Goal: Task Accomplishment & Management: Complete application form

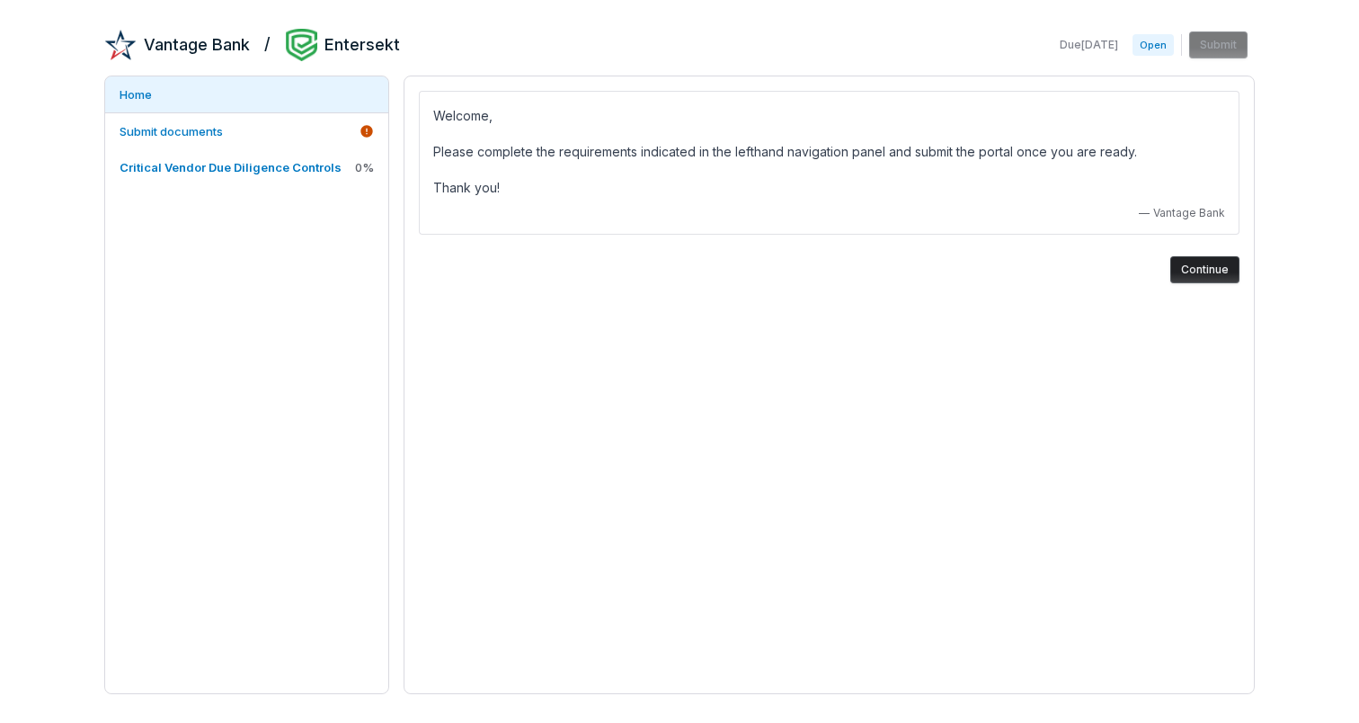
click at [1196, 270] on button "Continue" at bounding box center [1205, 269] width 69 height 27
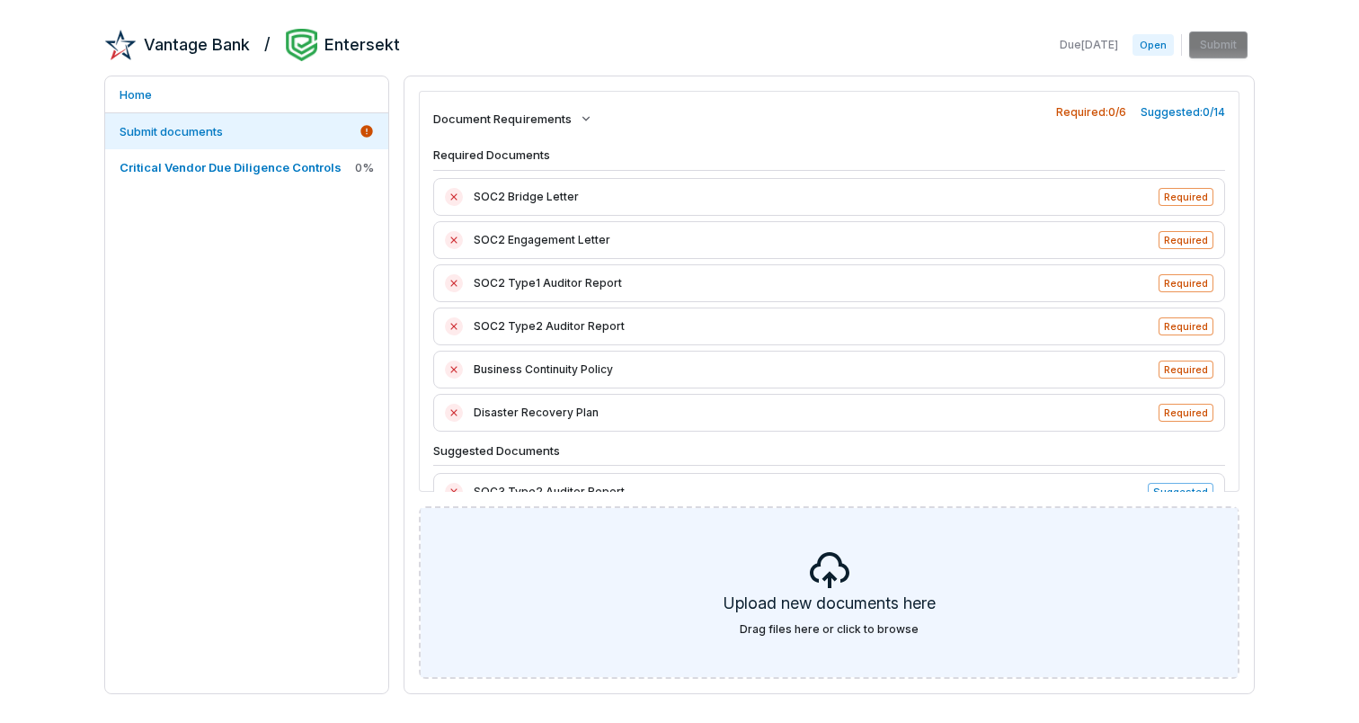
click at [915, 635] on div "Upload new documents here Drag files here or click to browse" at bounding box center [829, 592] width 817 height 169
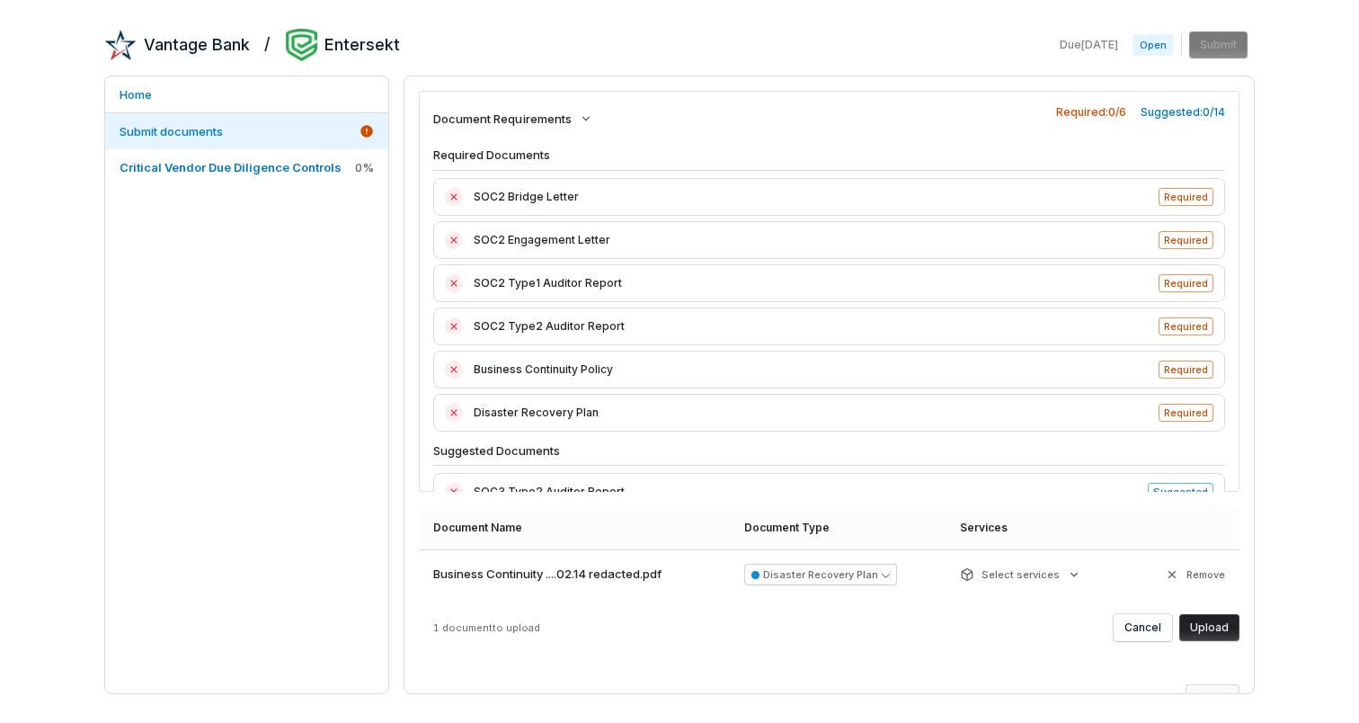
scroll to position [1, 0]
click at [1216, 632] on button "Upload" at bounding box center [1210, 626] width 60 height 27
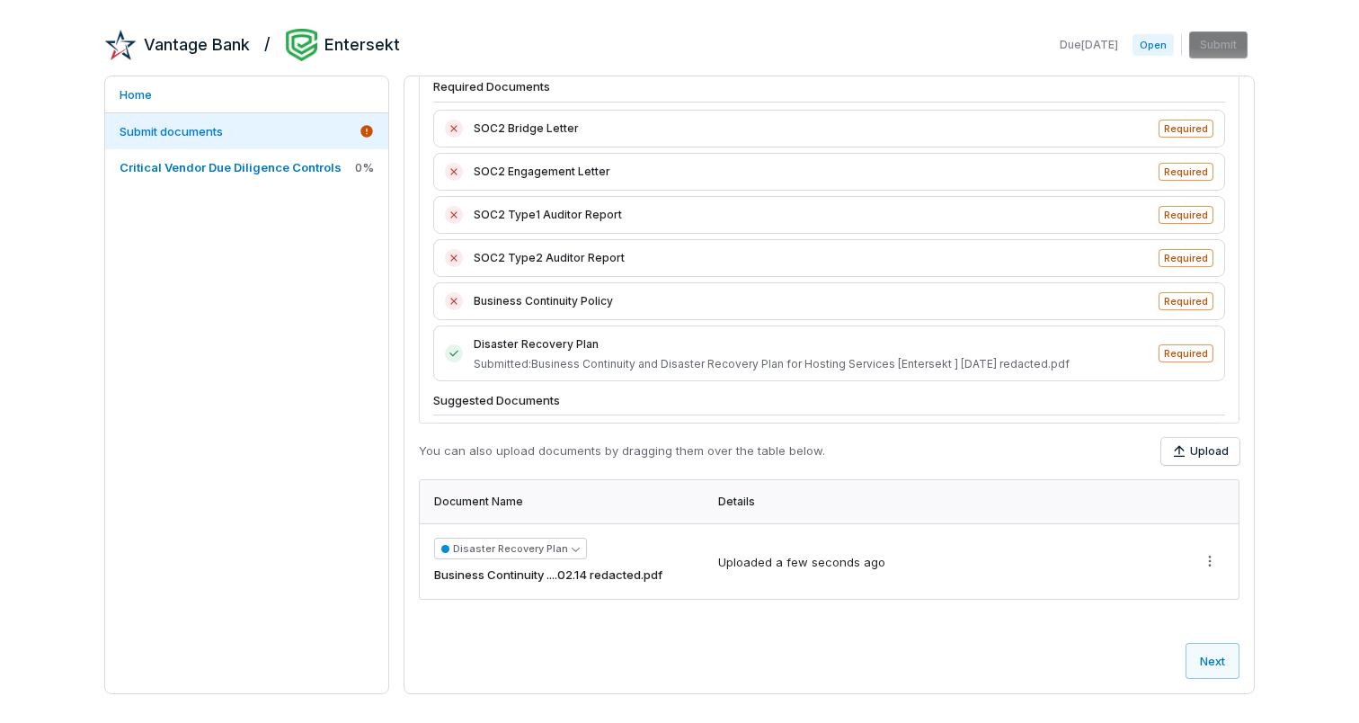
scroll to position [67, 0]
click at [1195, 455] on button "Upload" at bounding box center [1201, 452] width 78 height 27
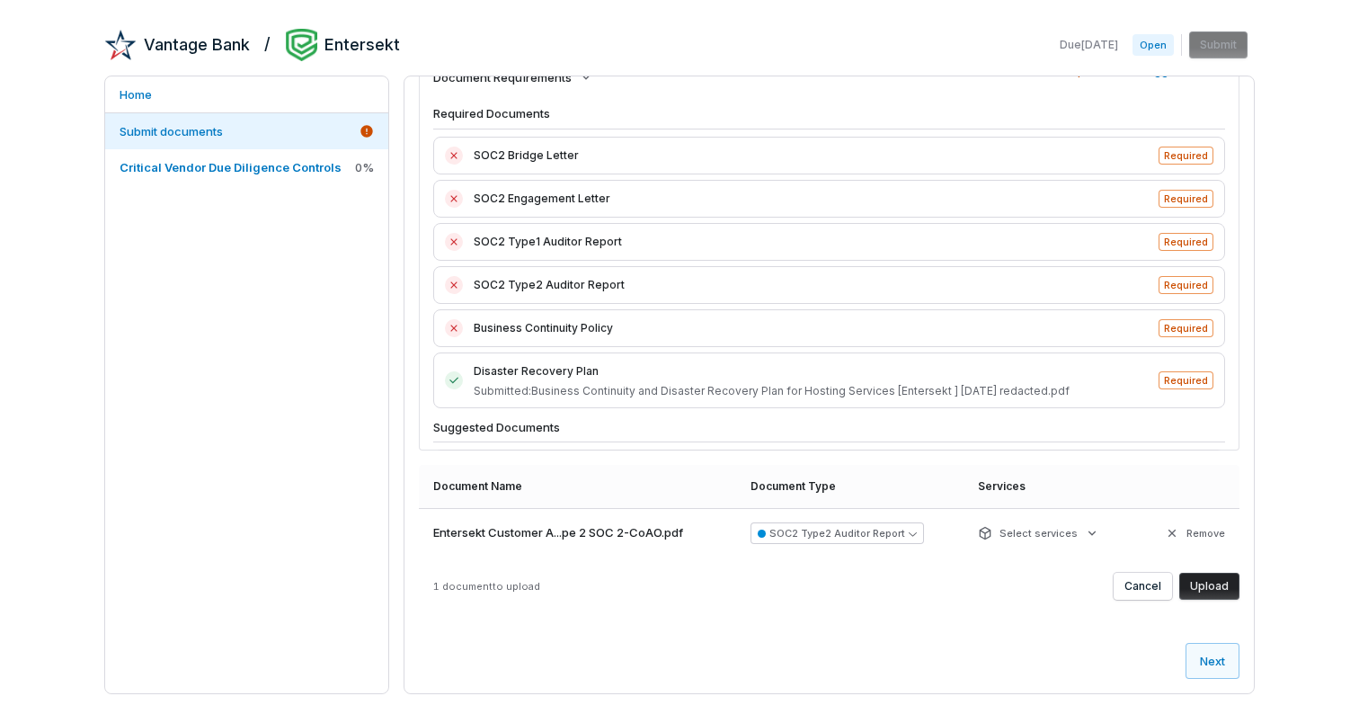
scroll to position [40, 0]
click at [1216, 591] on button "Upload" at bounding box center [1210, 588] width 60 height 27
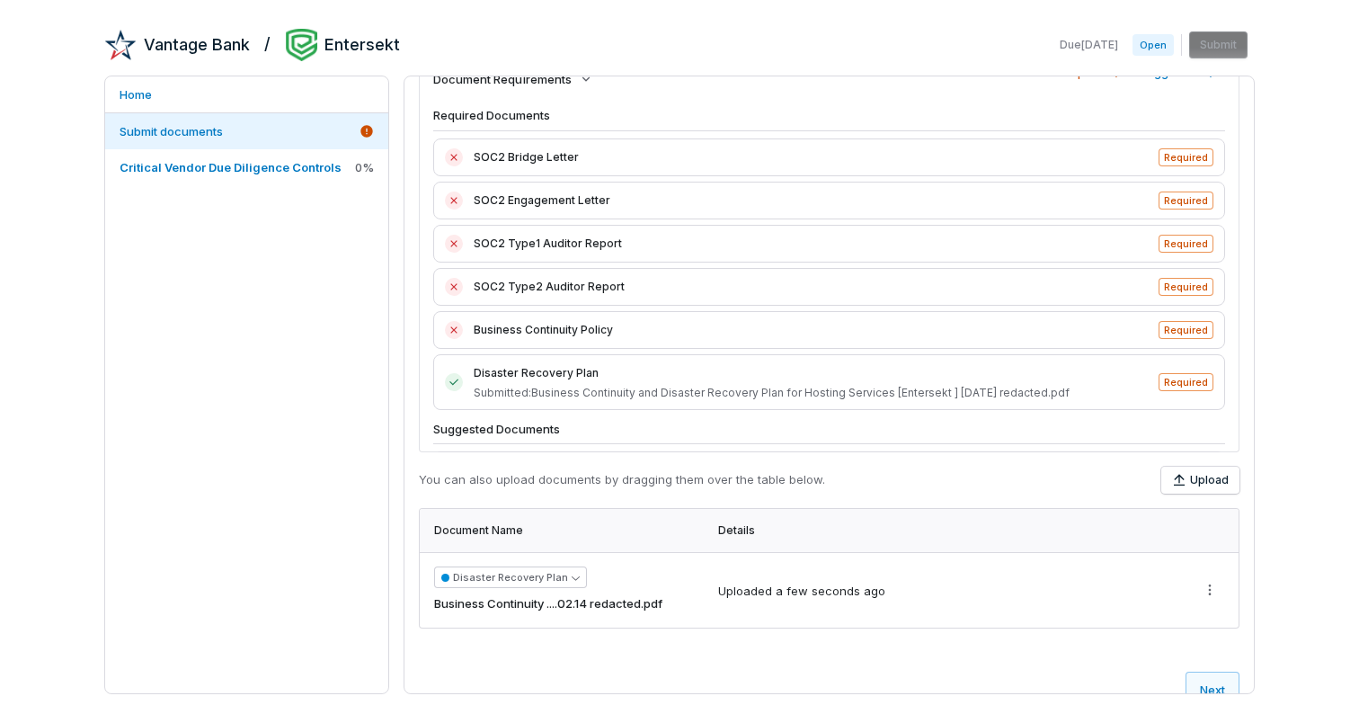
scroll to position [0, 0]
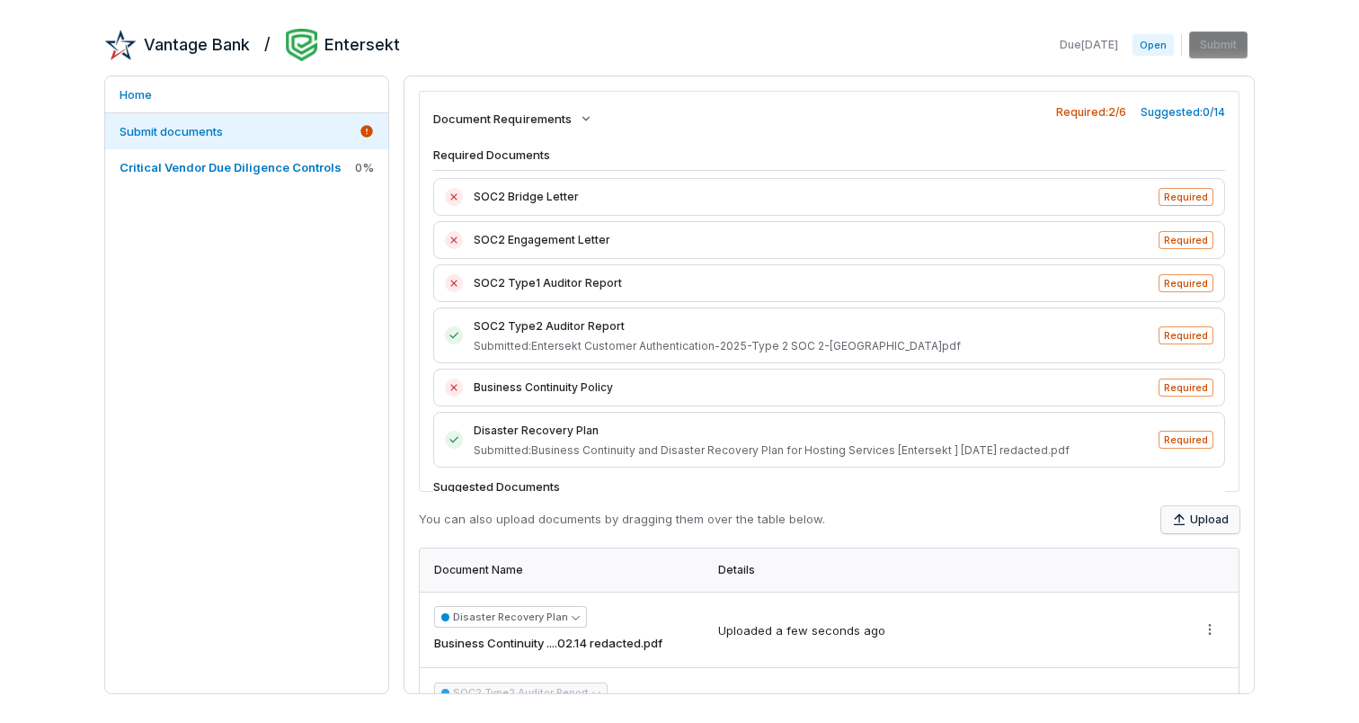
click at [1222, 516] on button "Upload" at bounding box center [1201, 519] width 78 height 27
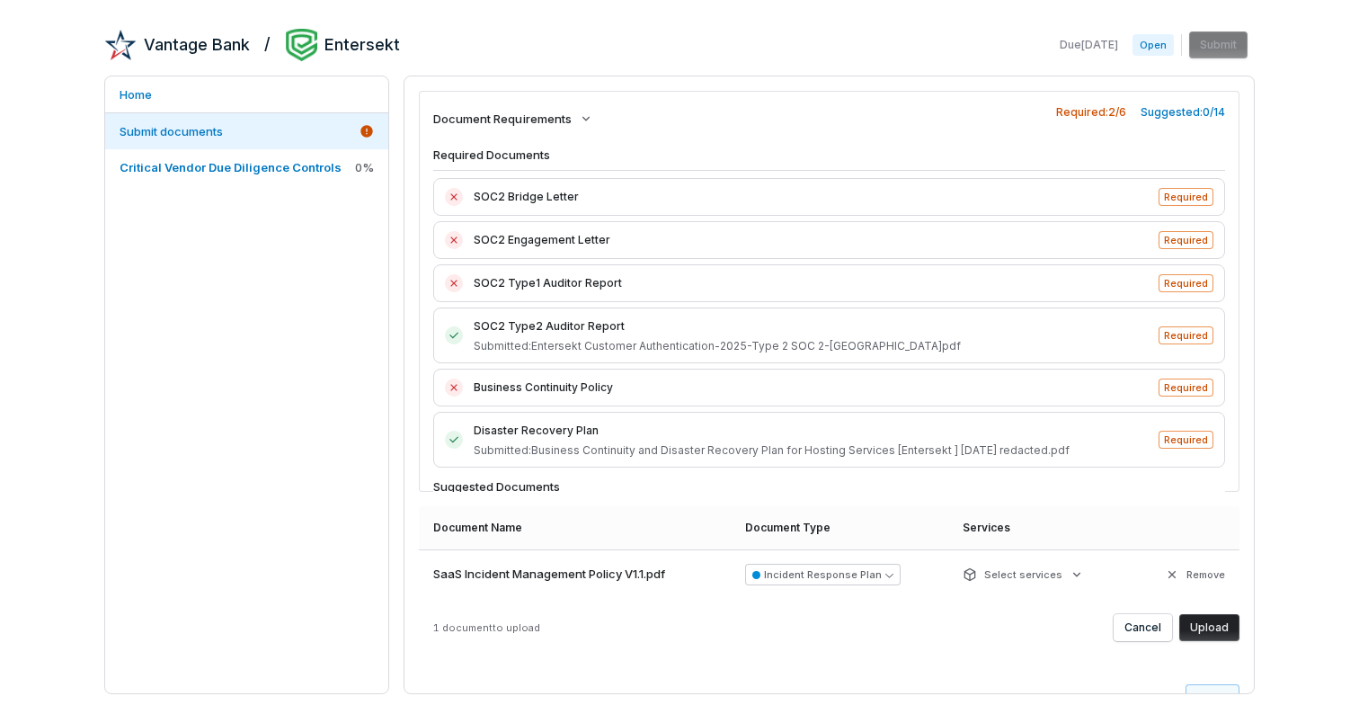
click at [1218, 624] on button "Upload" at bounding box center [1210, 627] width 60 height 27
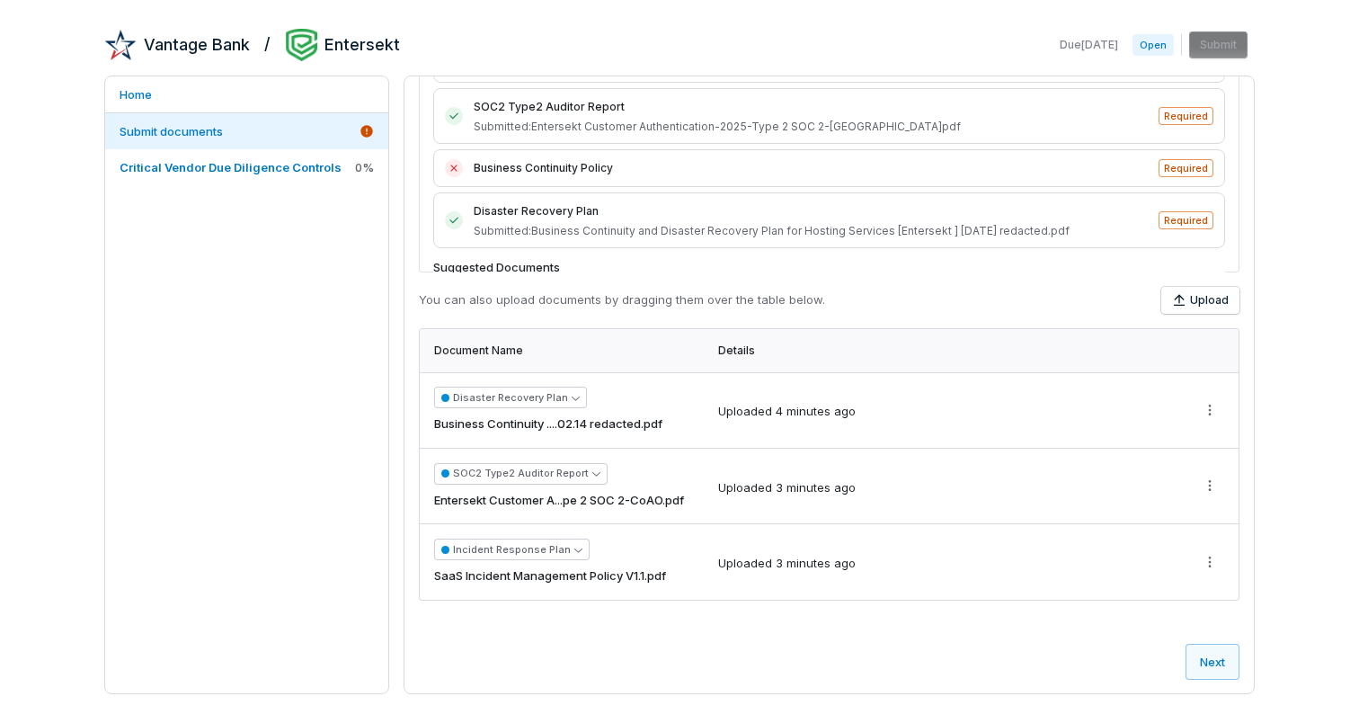
scroll to position [218, 0]
click at [1204, 300] on button "Upload" at bounding box center [1201, 301] width 78 height 27
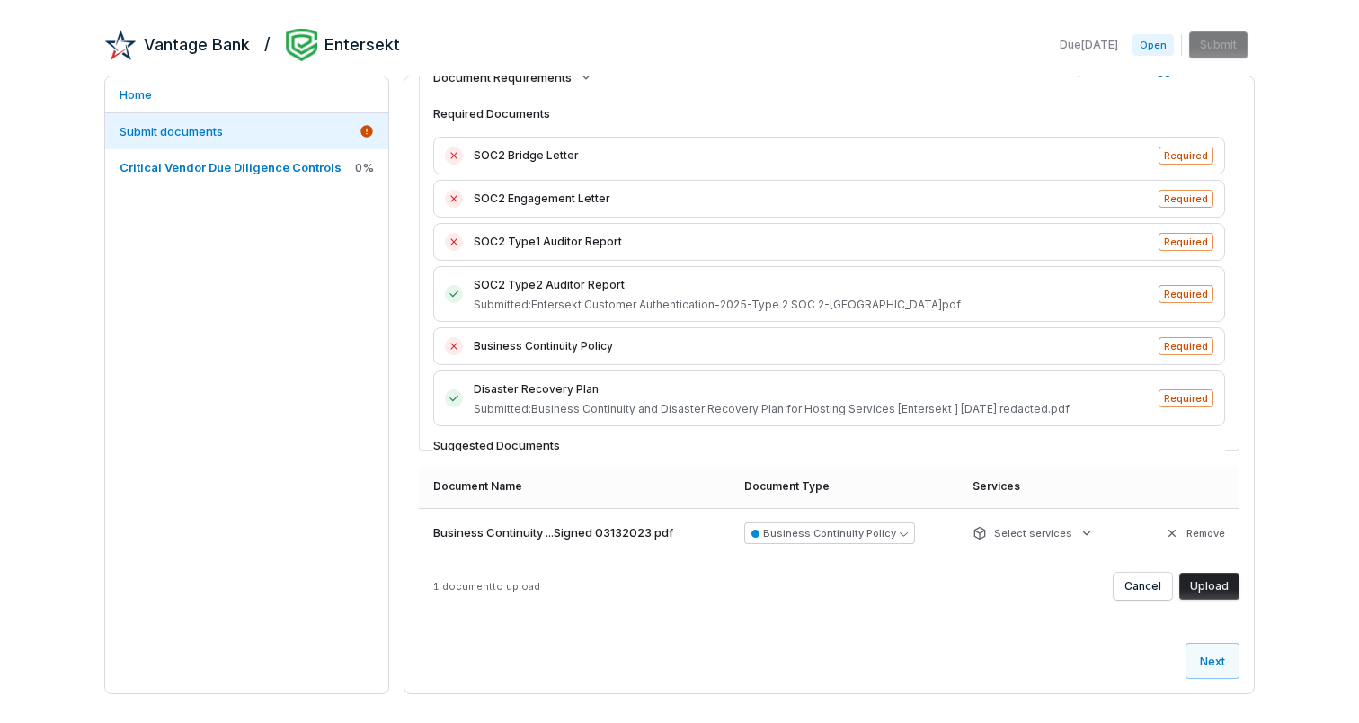
scroll to position [41, 0]
click at [1221, 589] on button "Upload" at bounding box center [1210, 586] width 60 height 27
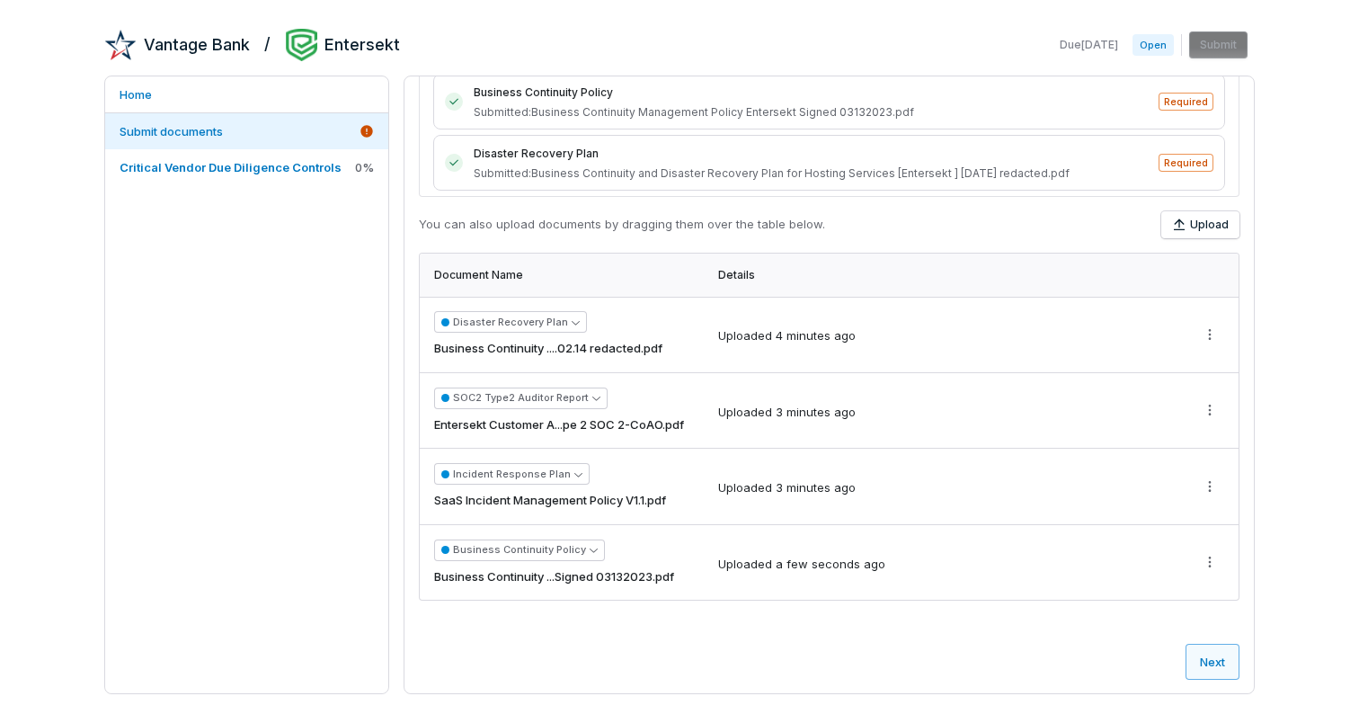
scroll to position [294, 0]
click at [1211, 222] on button "Upload" at bounding box center [1201, 225] width 78 height 27
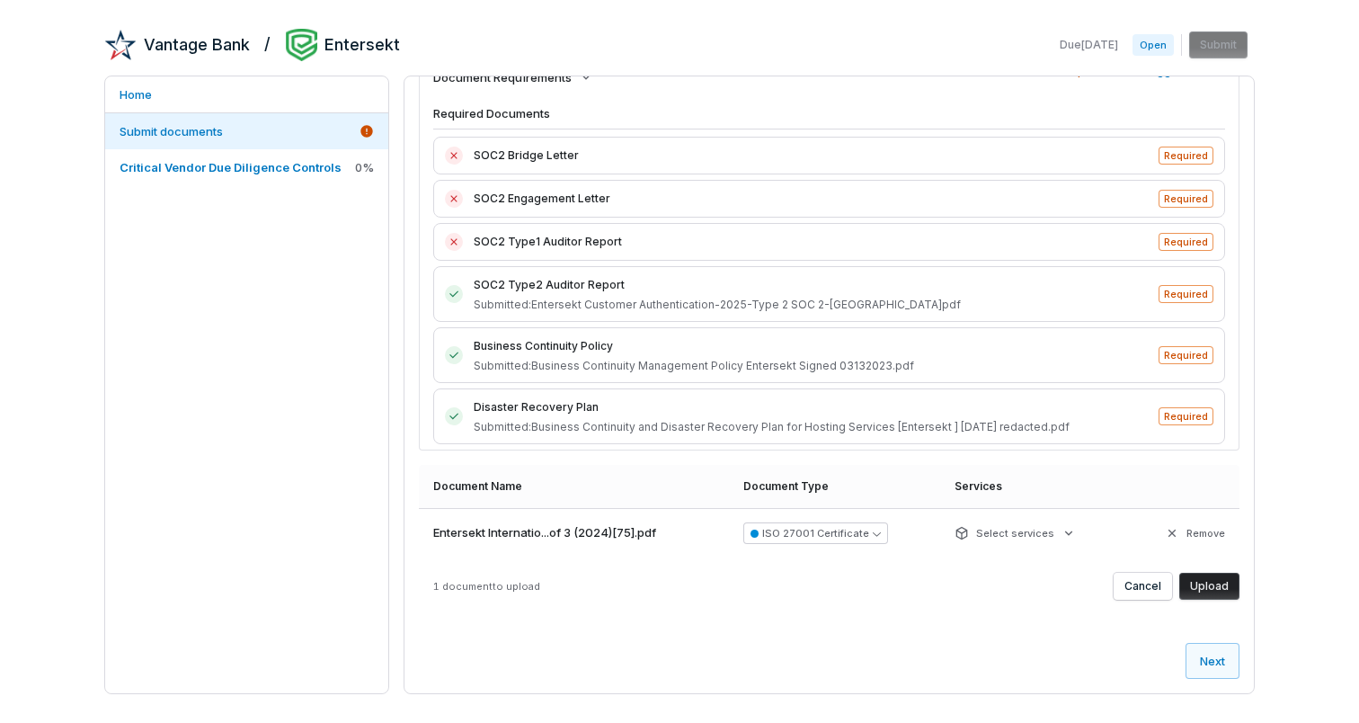
scroll to position [41, 0]
click at [1212, 587] on button "Upload" at bounding box center [1210, 586] width 60 height 27
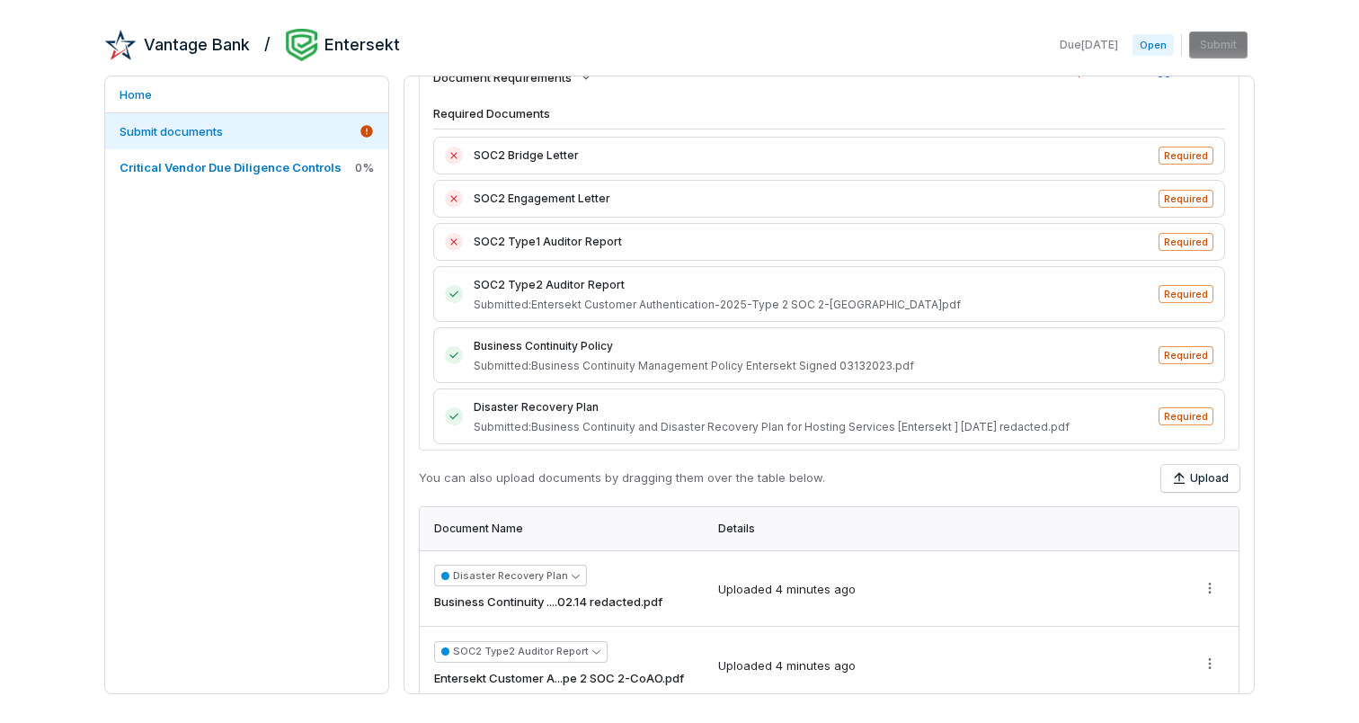
scroll to position [0, 0]
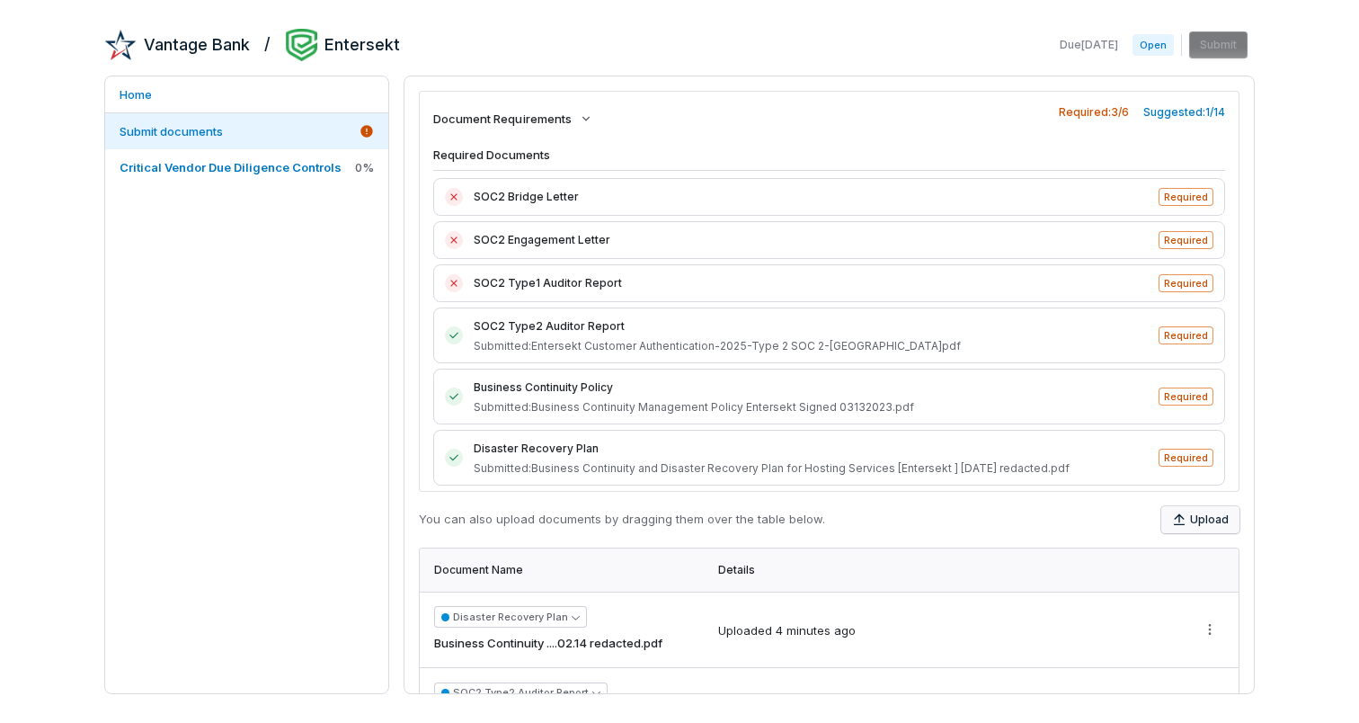
click at [1203, 520] on button "Upload" at bounding box center [1201, 519] width 78 height 27
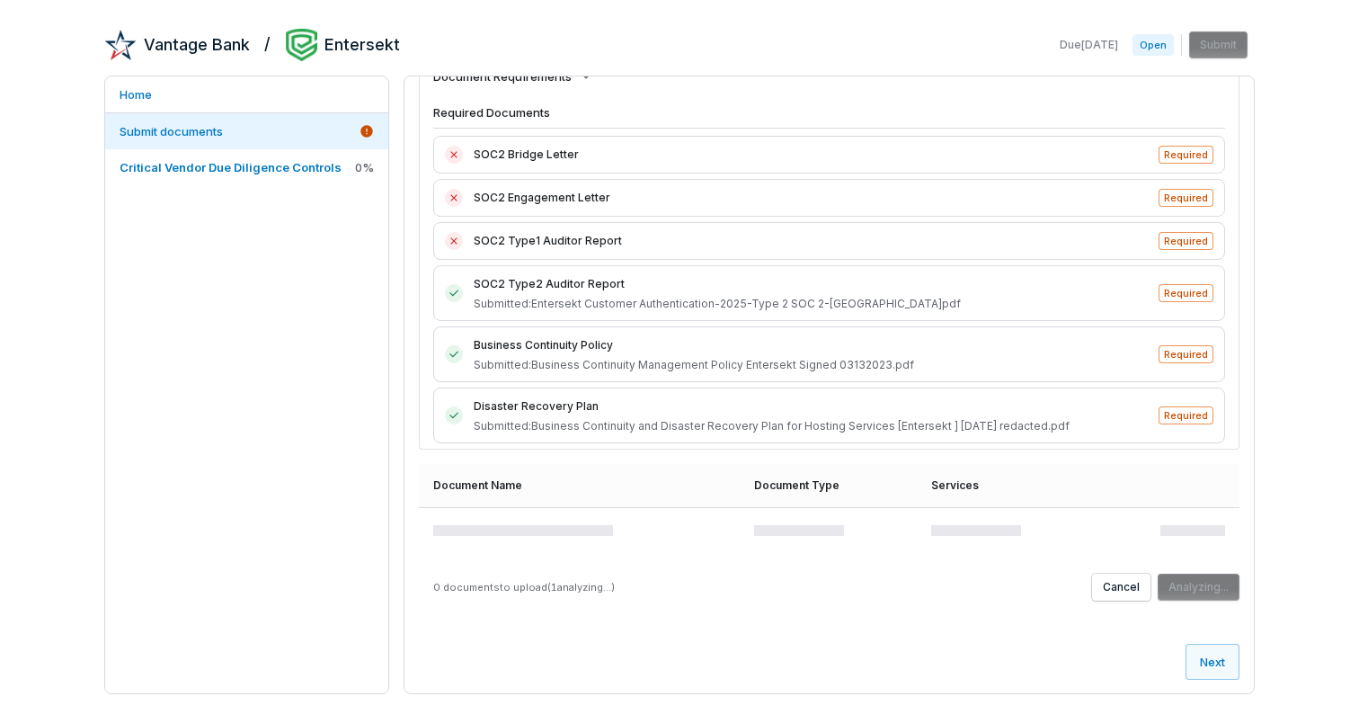
scroll to position [41, 0]
click at [1219, 596] on button "Upload" at bounding box center [1210, 586] width 60 height 27
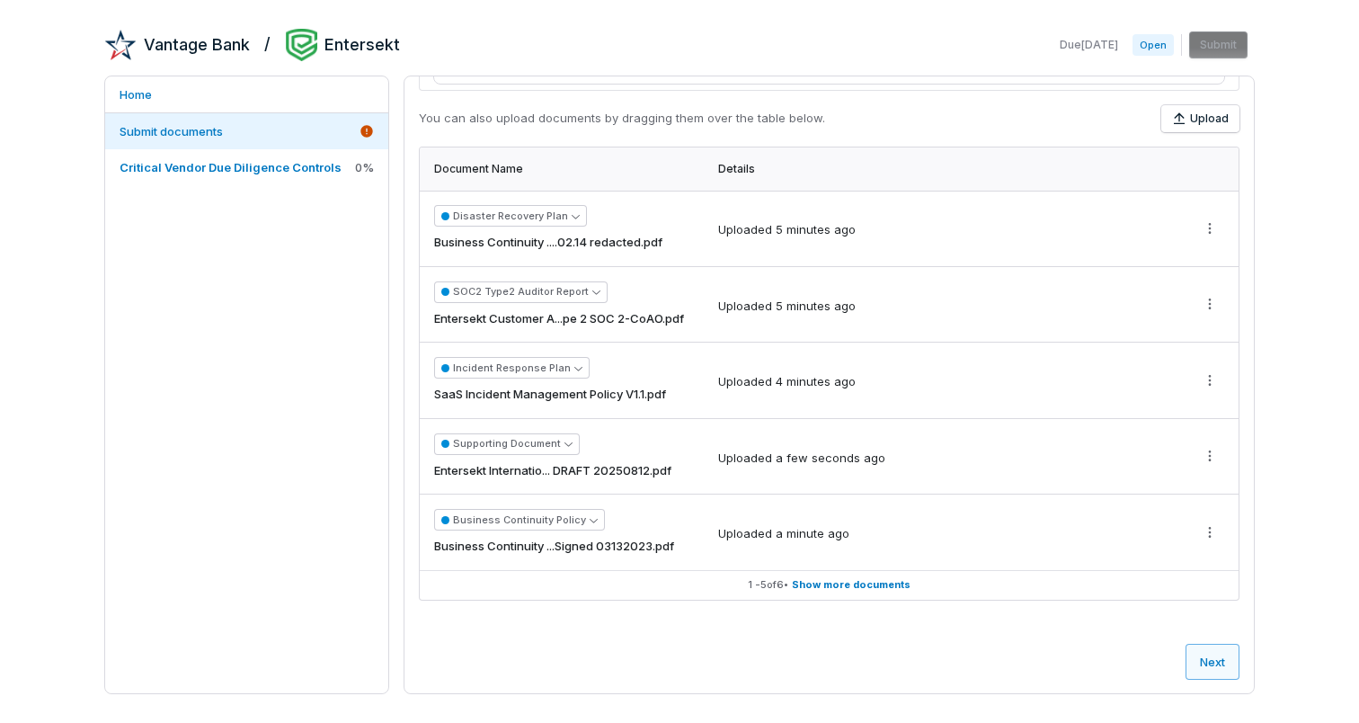
scroll to position [399, 0]
click at [1218, 657] on button "Next" at bounding box center [1213, 664] width 54 height 36
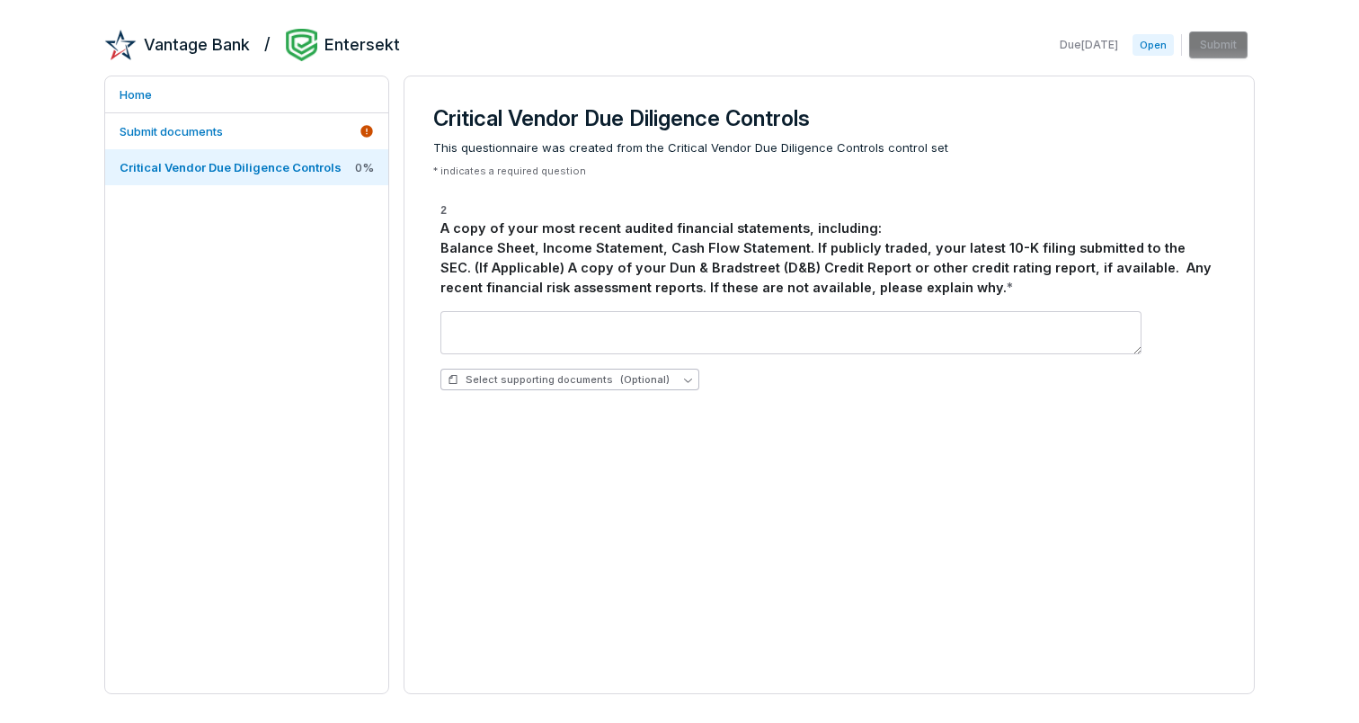
click at [636, 379] on span "(Optional)" at bounding box center [644, 379] width 49 height 13
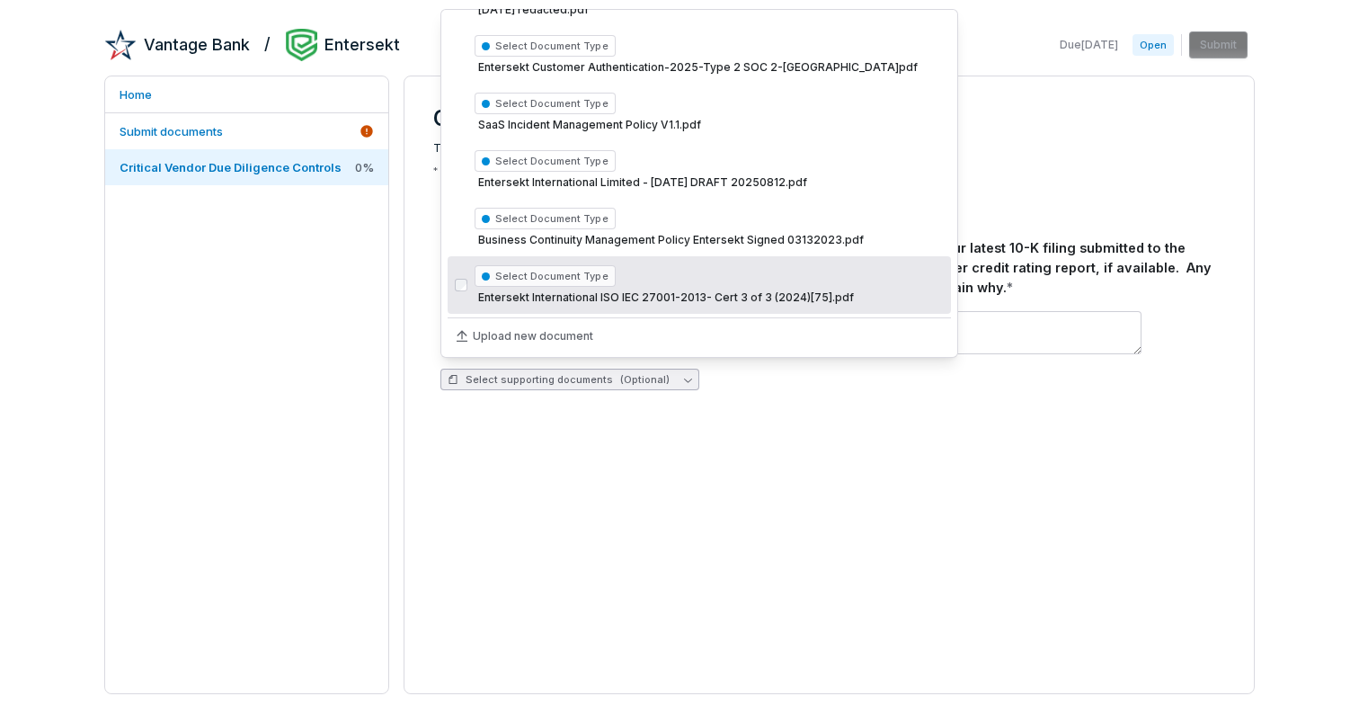
scroll to position [103, 0]
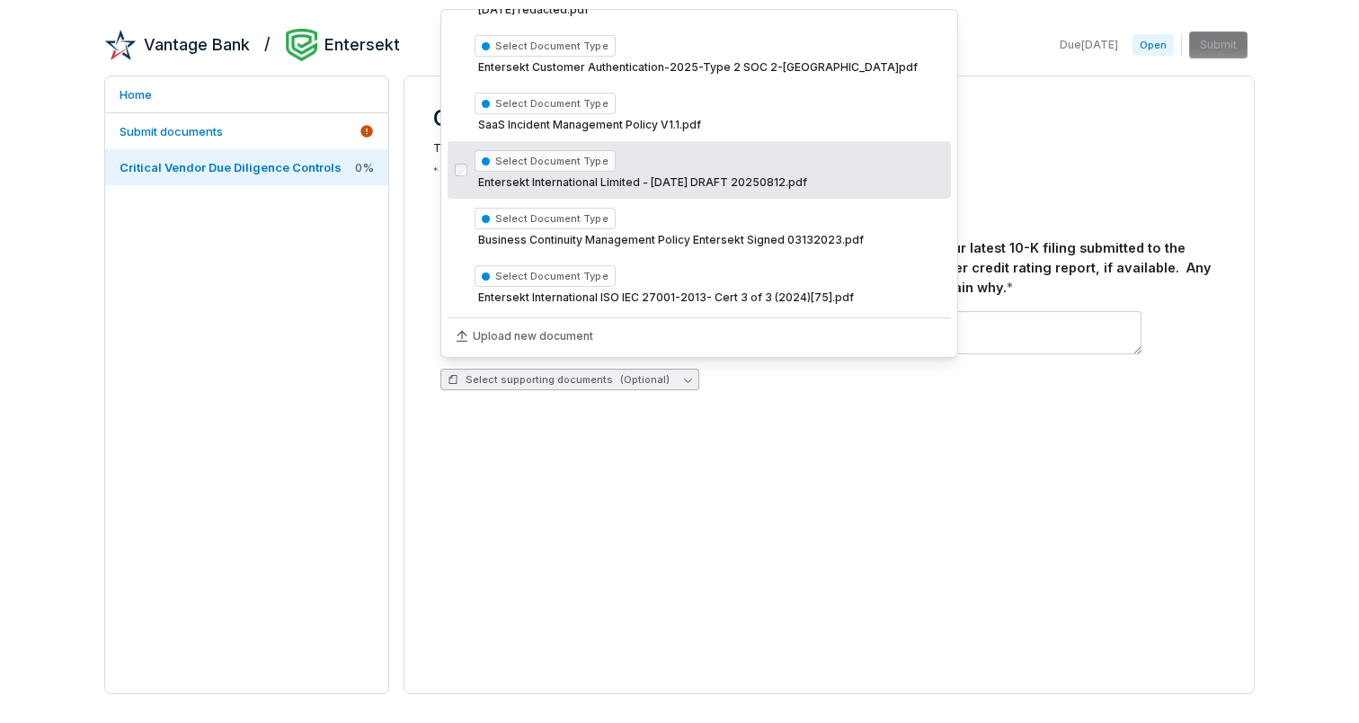
click at [631, 160] on div "Select Document Type Entersekt International Limited - [DATE] DRAFT 20250812.pdf" at bounding box center [709, 170] width 469 height 47
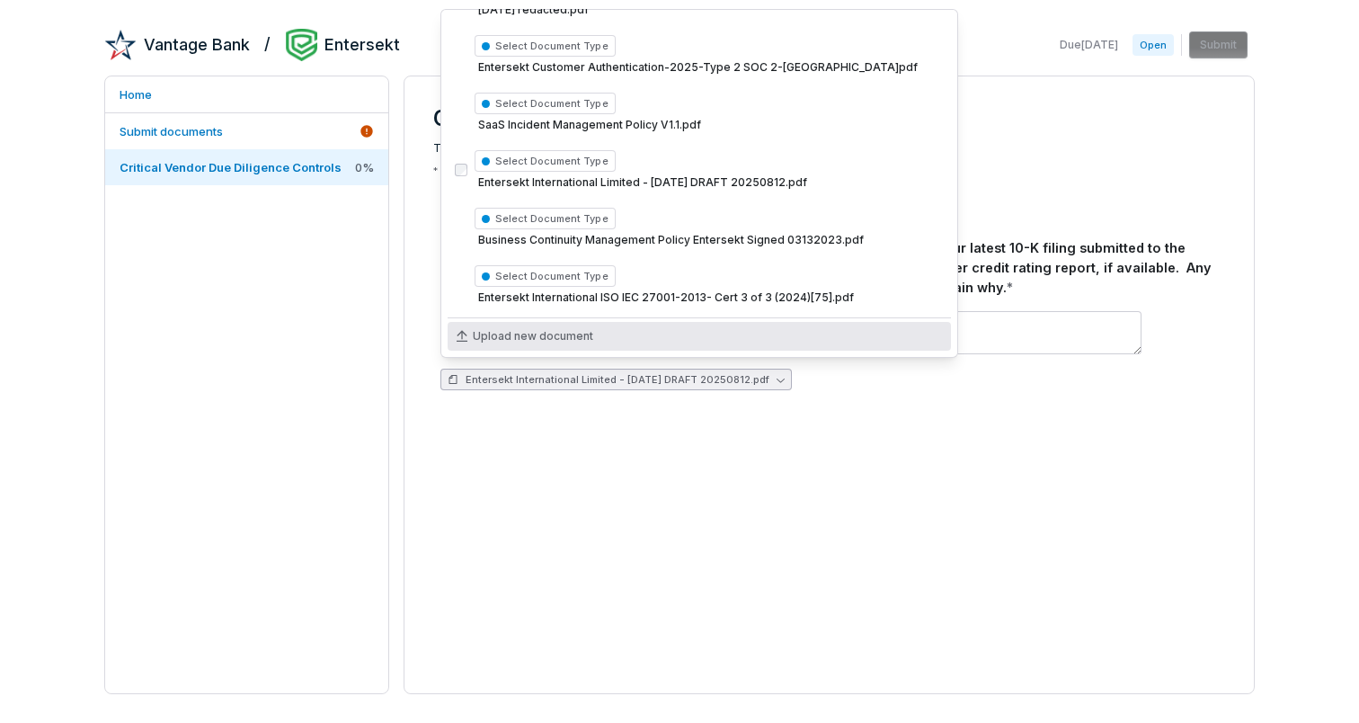
click at [1038, 402] on div "2 A copy of your most recent audited financial statements, including: Balance S…" at bounding box center [829, 302] width 792 height 220
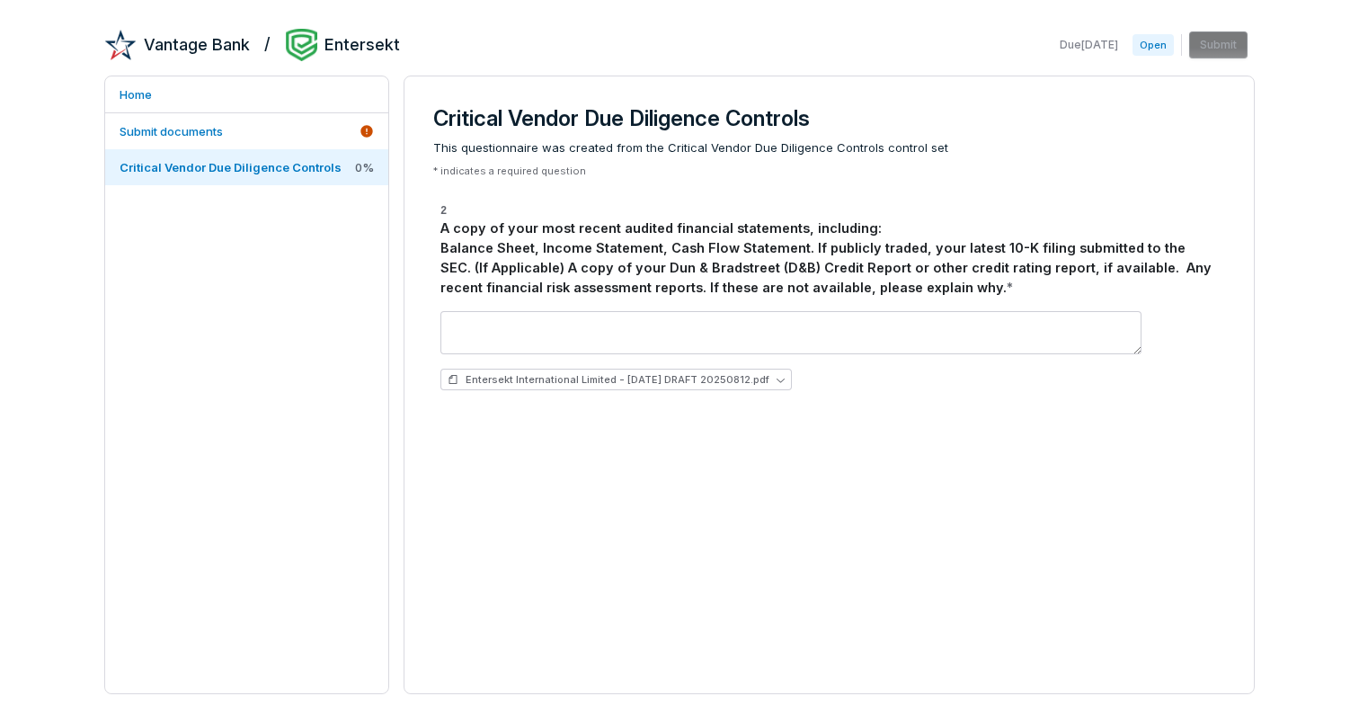
drag, startPoint x: 1351, startPoint y: 487, endPoint x: 1301, endPoint y: 486, distance: 50.4
click at [1350, 487] on div "Vantage Bank / Entersekt Due [DATE] Open Submit Home Submit documents Critical …" at bounding box center [679, 361] width 1359 height 723
click at [804, 340] on textarea at bounding box center [791, 332] width 701 height 43
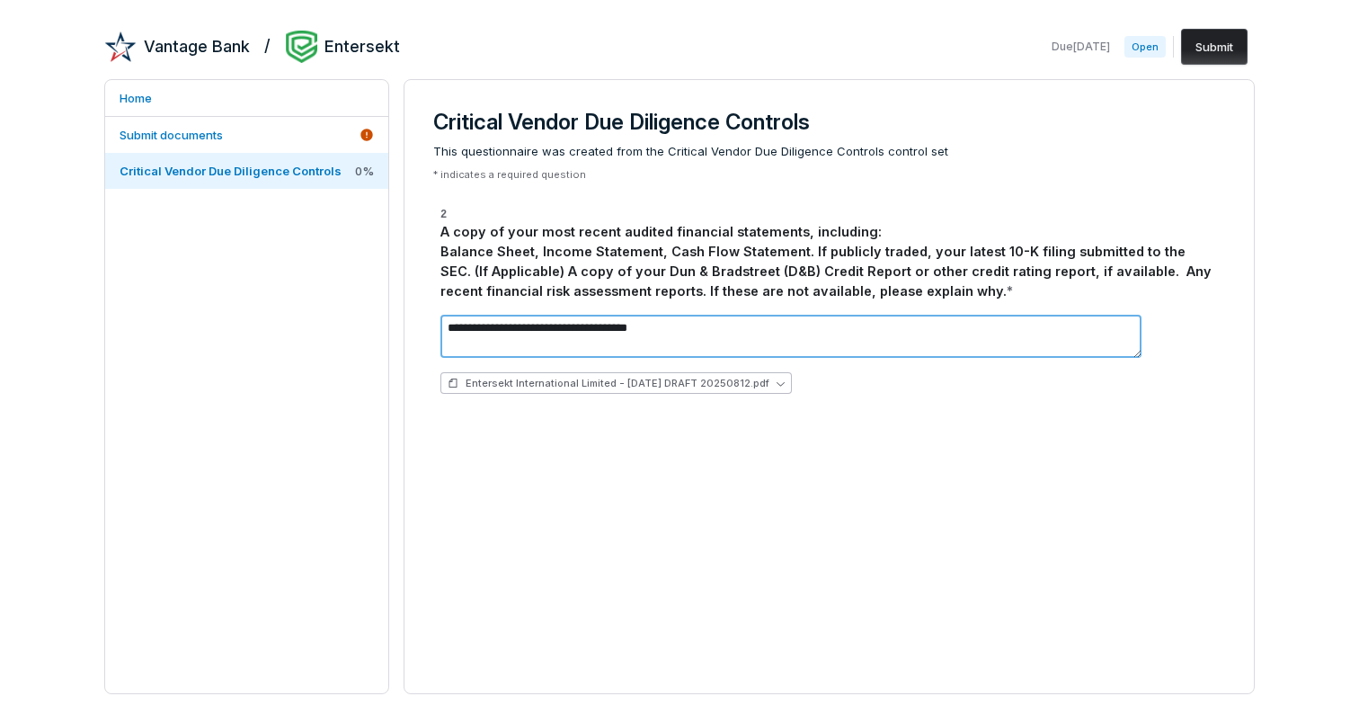
type textarea "**********"
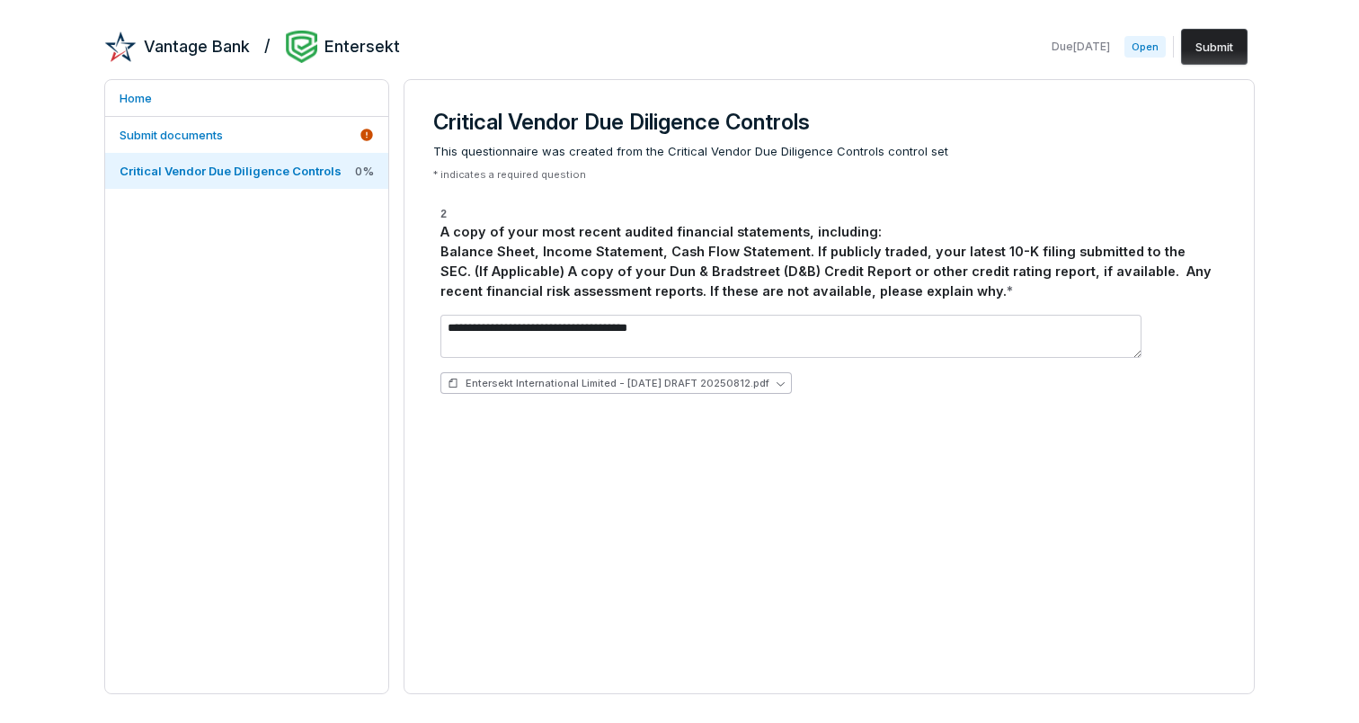
click at [726, 383] on span "Entersekt International Limited - [DATE] DRAFT 20250812.pdf" at bounding box center [618, 383] width 304 height 13
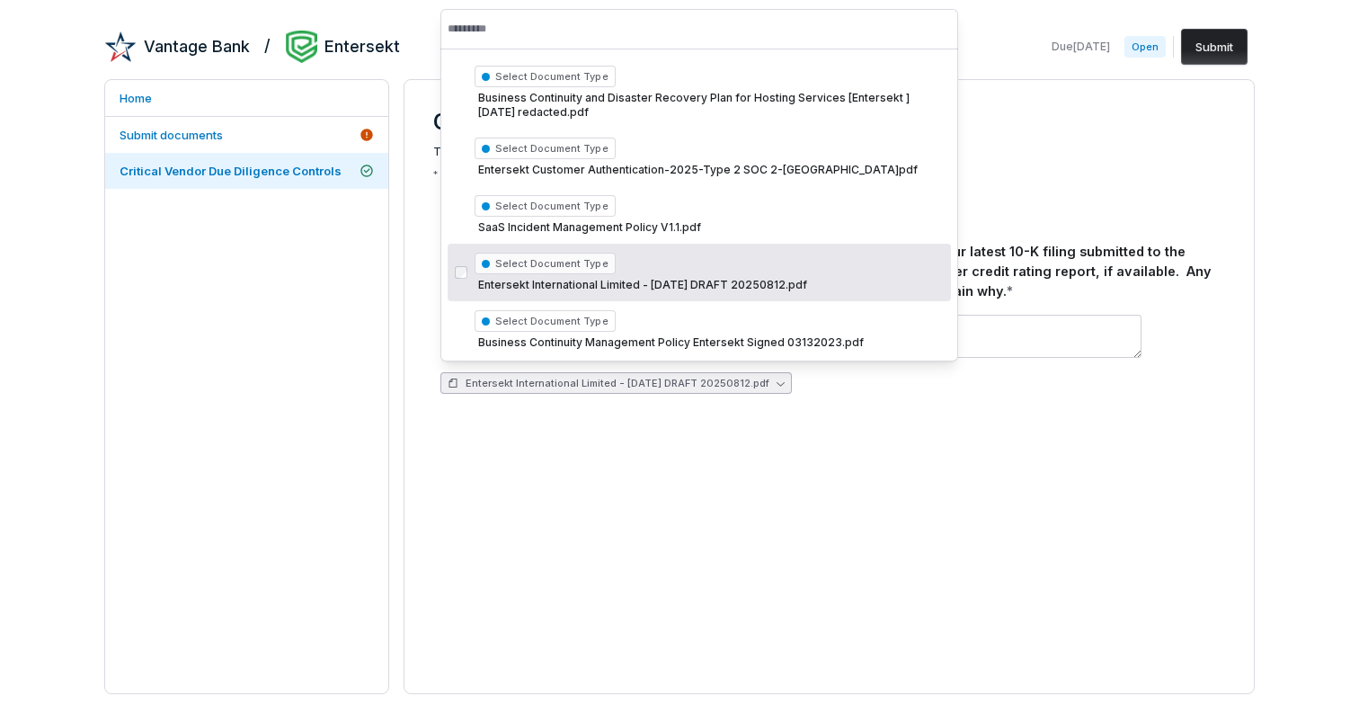
click at [562, 259] on span "Select Document Type" at bounding box center [545, 264] width 141 height 22
click at [727, 281] on span "Entersekt International Limited - [DATE] DRAFT 20250812.pdf" at bounding box center [709, 285] width 469 height 14
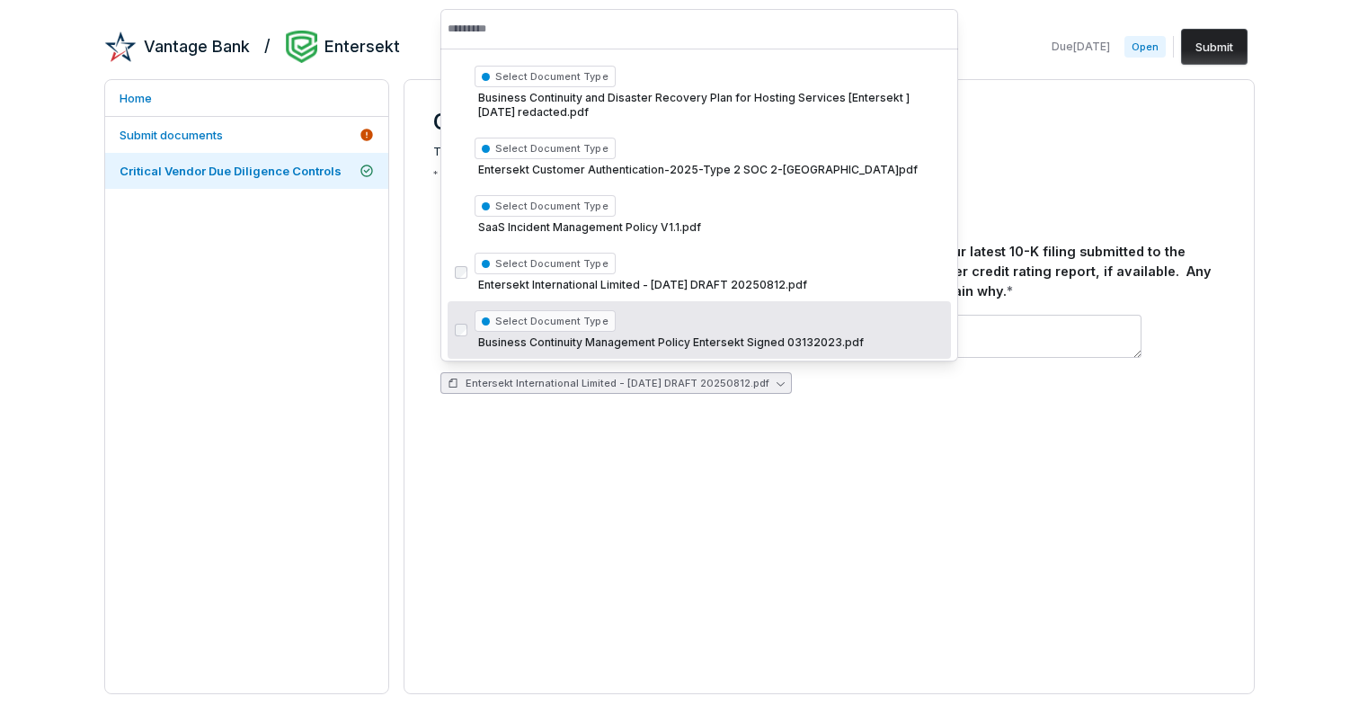
click at [1047, 468] on div "**********" at bounding box center [829, 386] width 851 height 615
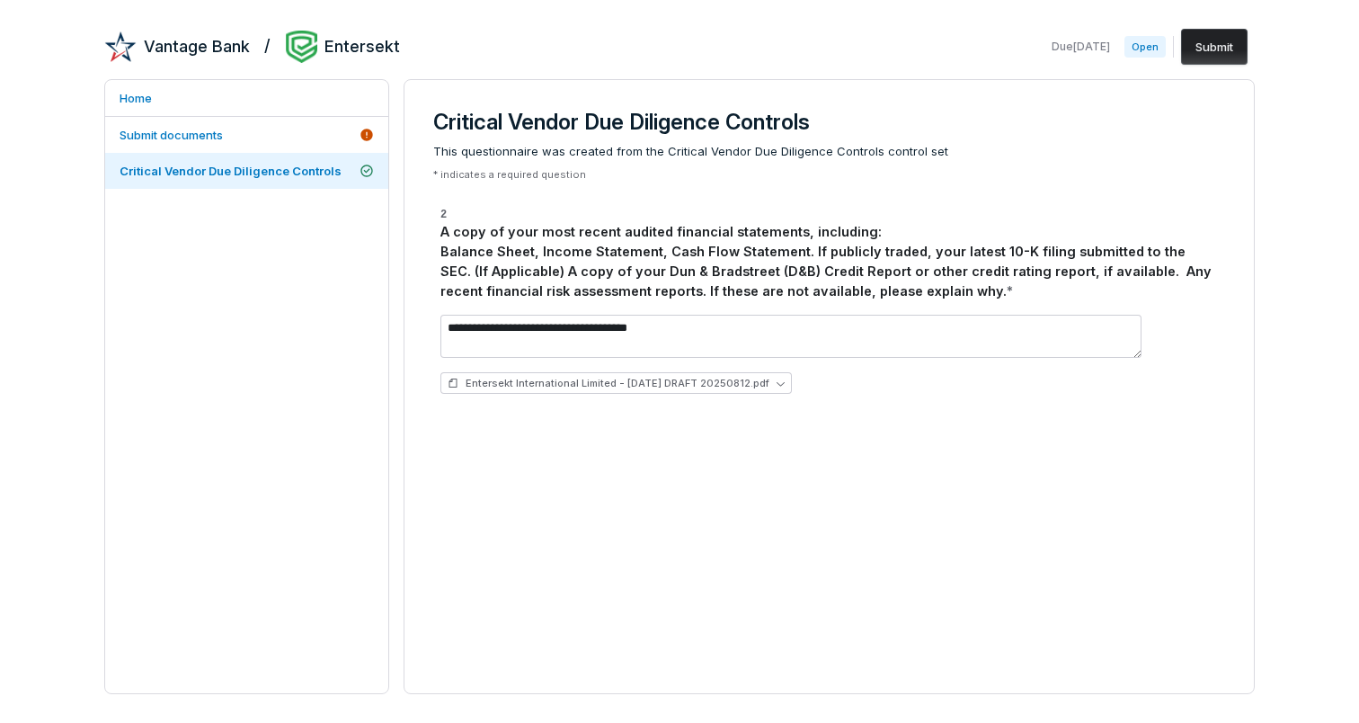
click at [1208, 45] on button "Submit" at bounding box center [1214, 47] width 67 height 36
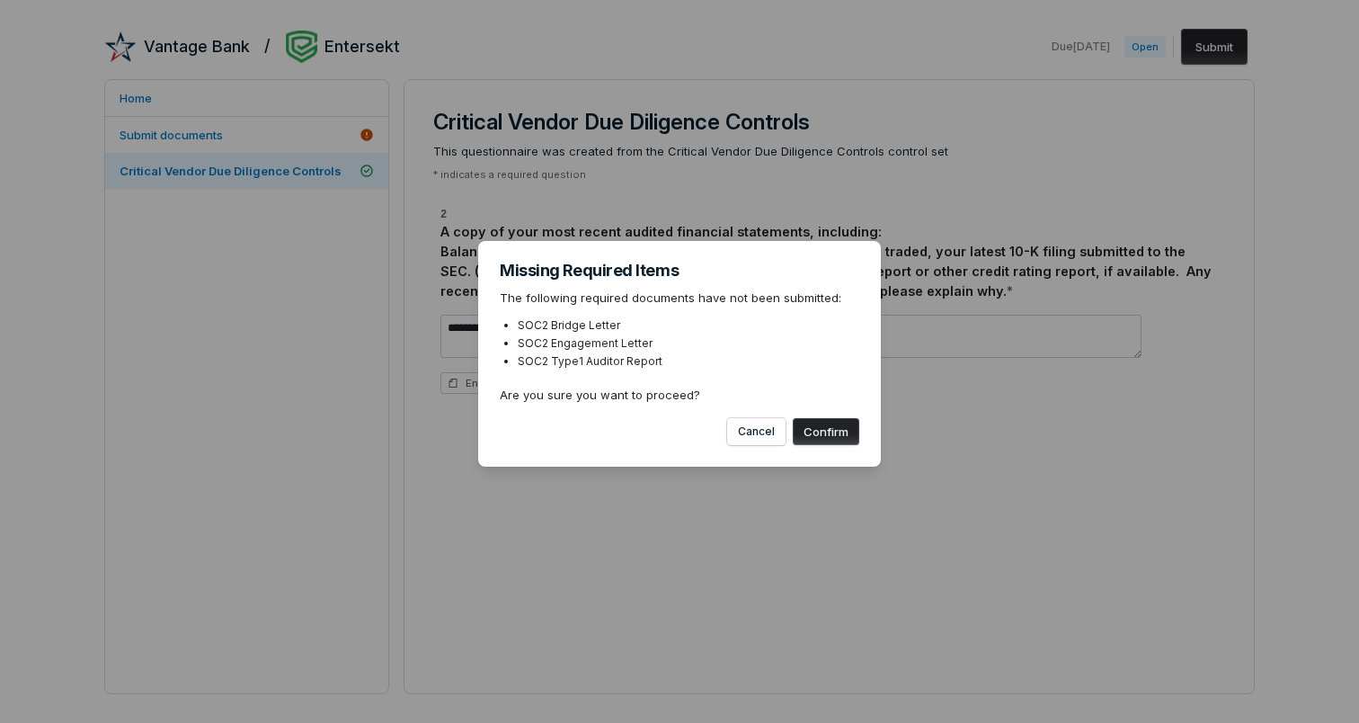
click at [828, 435] on button "Confirm" at bounding box center [826, 431] width 67 height 27
